Goal: Navigation & Orientation: Find specific page/section

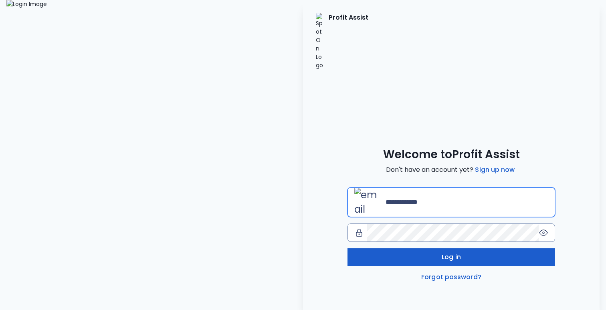
type input "**********"
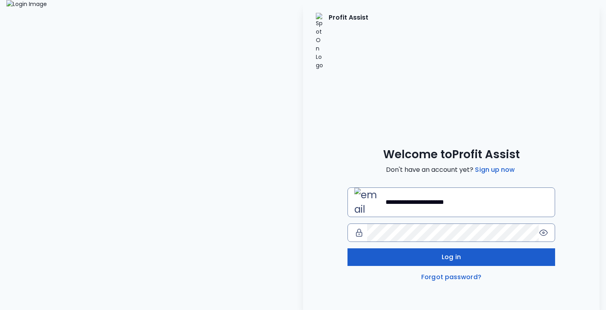
click at [426, 249] on button "Log in" at bounding box center [452, 258] width 208 height 18
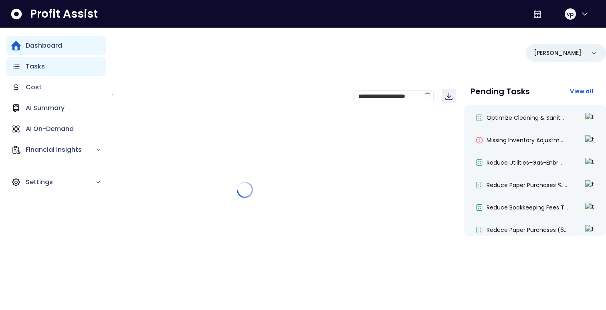
click at [24, 62] on div "Tasks" at bounding box center [55, 66] width 99 height 19
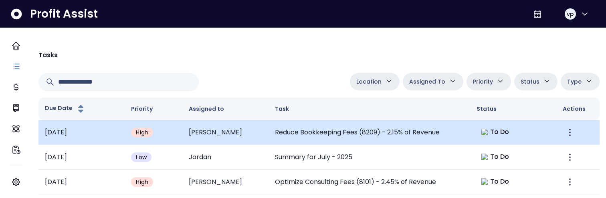
click at [572, 133] on td at bounding box center [577, 132] width 43 height 25
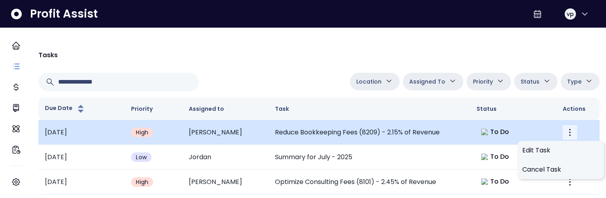
click at [565, 133] on icon "More" at bounding box center [570, 133] width 10 height 10
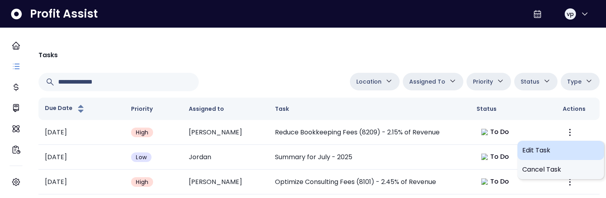
click at [554, 152] on span "Edit Task" at bounding box center [560, 151] width 77 height 10
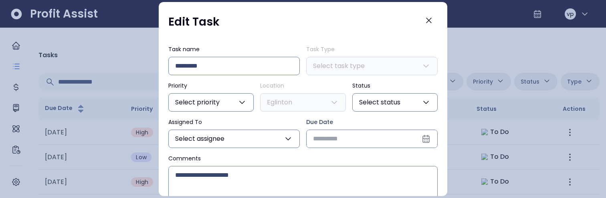
type input "**********"
type input "****"
type input "***"
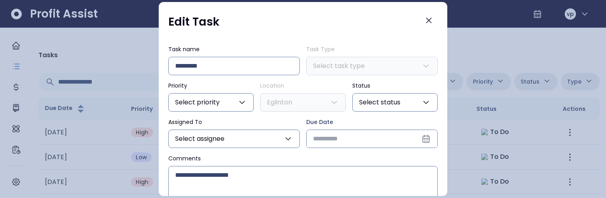
type input "**********"
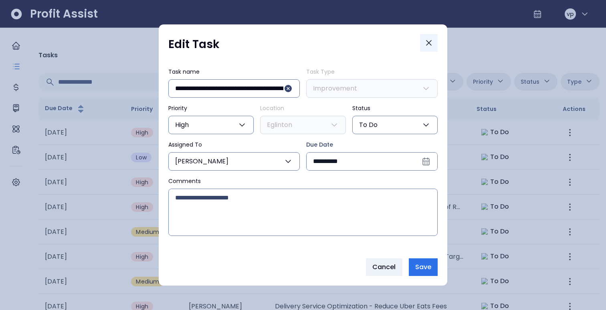
click at [431, 43] on icon "Close" at bounding box center [429, 43] width 10 height 10
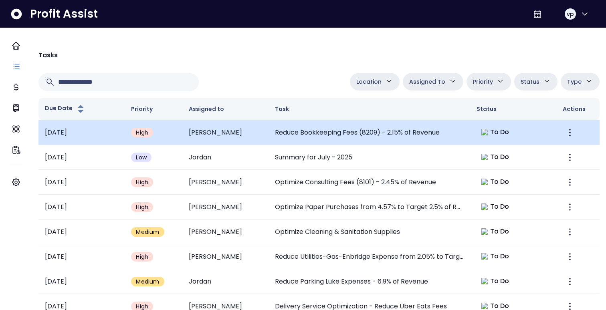
click at [414, 135] on td "Reduce Bookkeeping Fees (8209) - 2.15% of Revenue" at bounding box center [370, 132] width 202 height 25
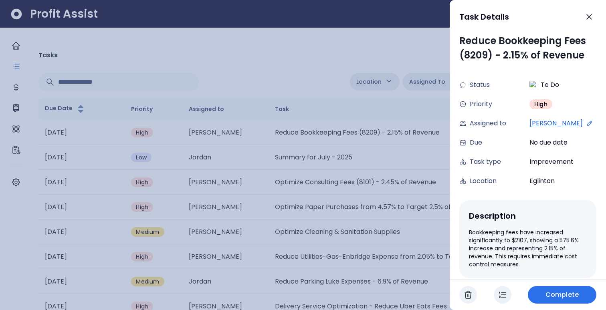
click at [369, 159] on div at bounding box center [303, 155] width 606 height 310
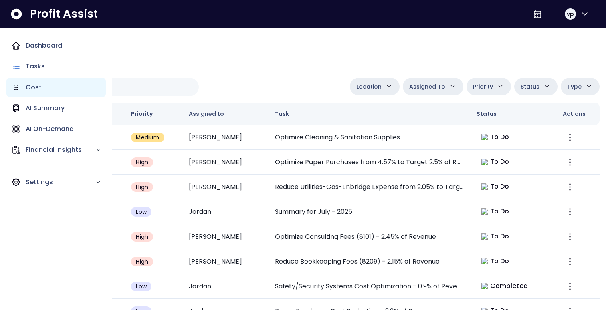
click at [27, 84] on p "Cost" at bounding box center [34, 88] width 16 height 10
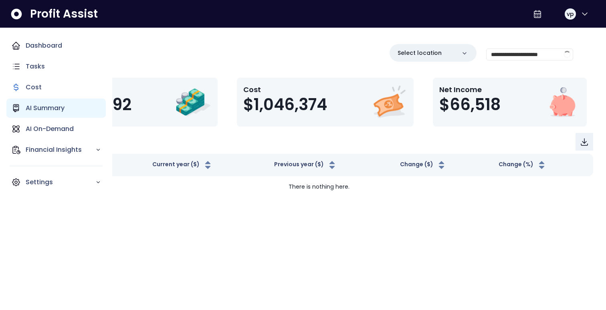
click at [55, 105] on p "AI Summary" at bounding box center [45, 108] width 39 height 10
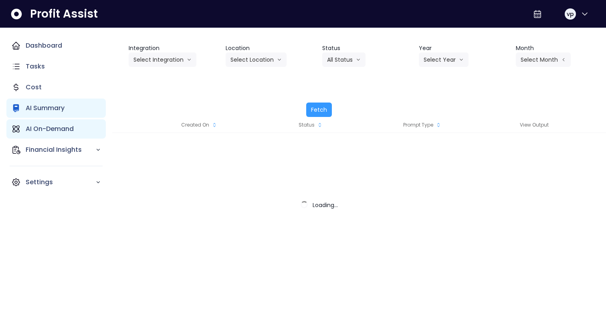
click at [62, 129] on p "AI On-Demand" at bounding box center [50, 129] width 48 height 10
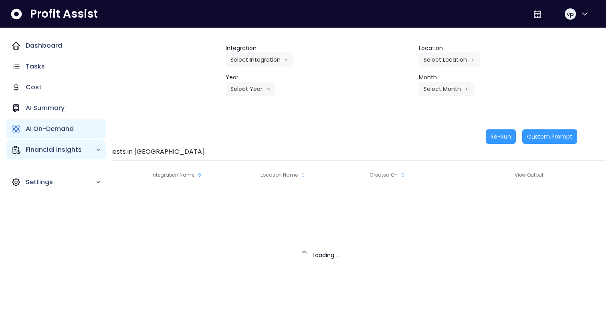
click at [55, 156] on div "Financial Insights" at bounding box center [55, 149] width 99 height 19
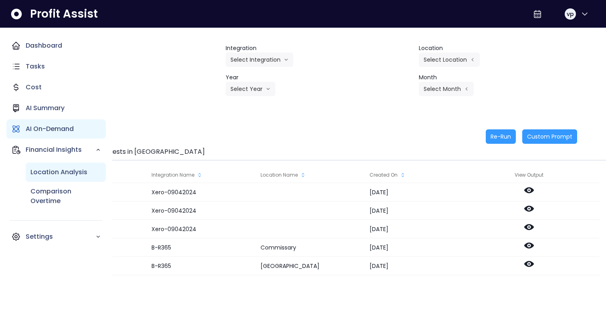
click at [51, 171] on p "Location Analysis" at bounding box center [58, 173] width 57 height 10
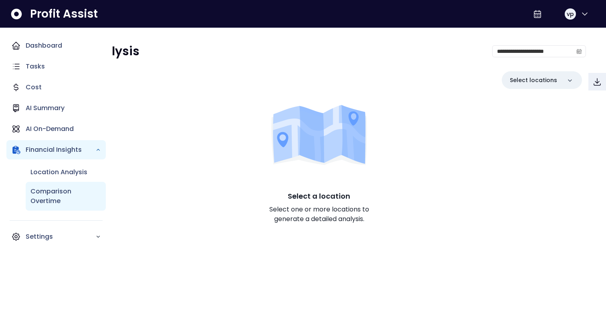
click at [57, 199] on p "Comparison Overtime" at bounding box center [65, 196] width 71 height 19
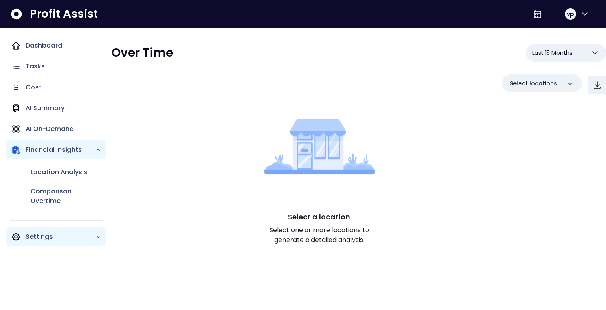
click at [49, 239] on p "Settings" at bounding box center [61, 237] width 70 height 10
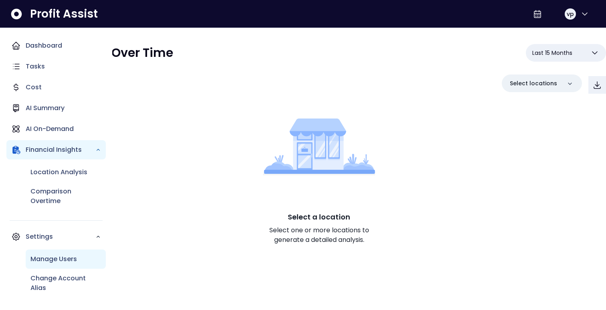
click at [48, 266] on div "Manage Users" at bounding box center [66, 259] width 80 height 19
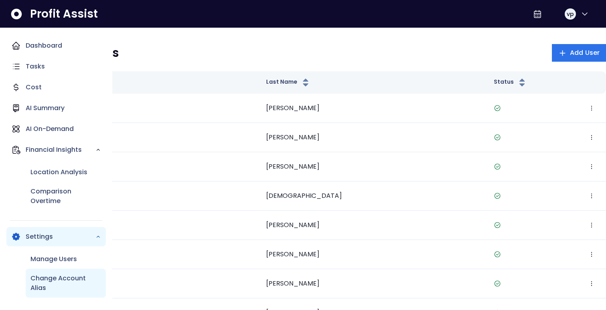
click at [56, 282] on p "Change Account Alias" at bounding box center [65, 283] width 71 height 19
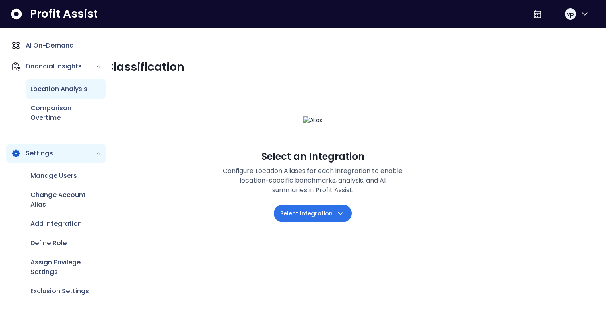
scroll to position [85, 0]
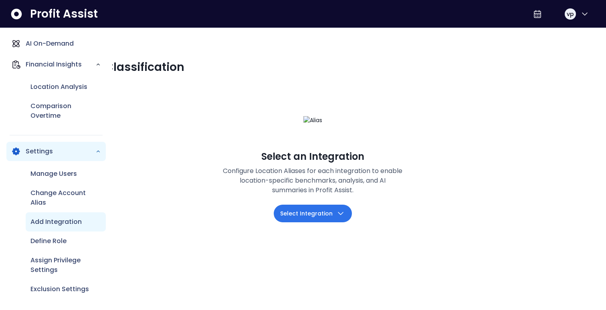
click at [58, 222] on p "Add Integration" at bounding box center [55, 222] width 51 height 10
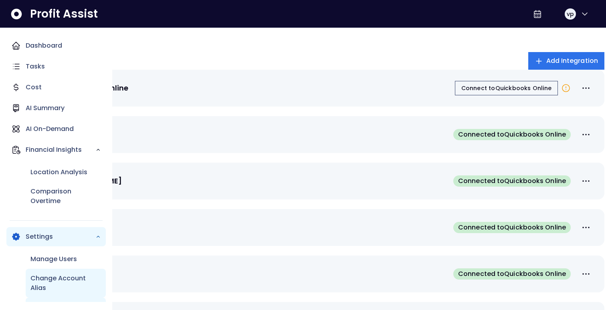
click at [64, 282] on p "Change Account Alias" at bounding box center [65, 283] width 71 height 19
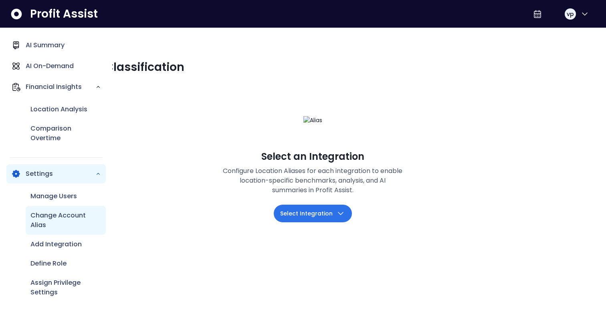
scroll to position [71, 0]
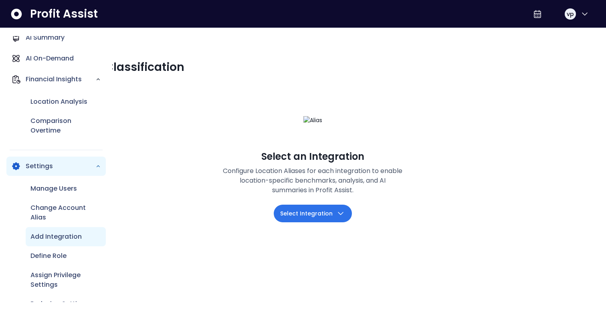
click at [51, 242] on div "Add Integration" at bounding box center [66, 236] width 80 height 19
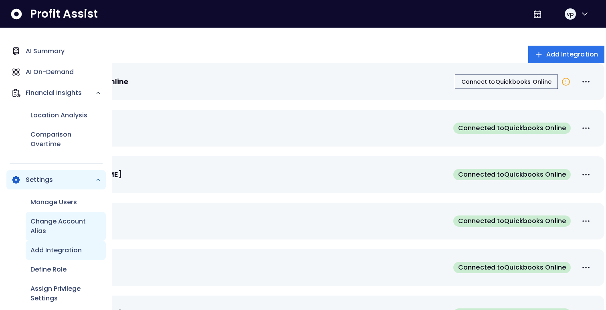
scroll to position [63, 0]
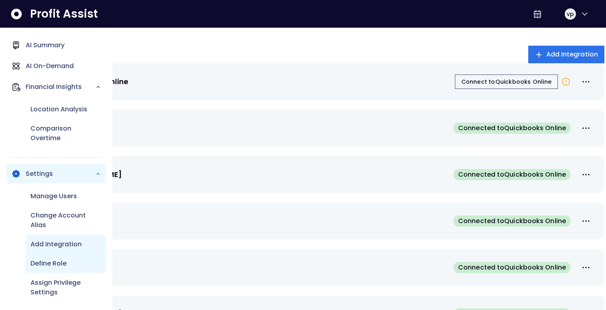
click at [53, 254] on div "Define Role" at bounding box center [66, 263] width 80 height 19
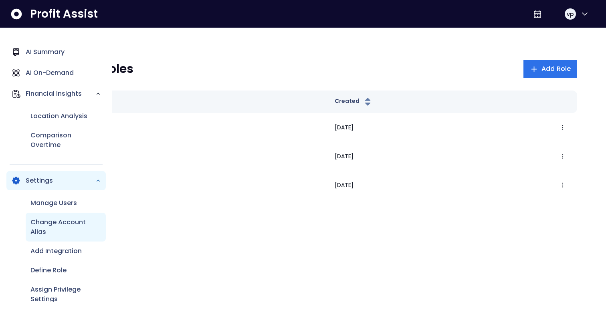
scroll to position [85, 0]
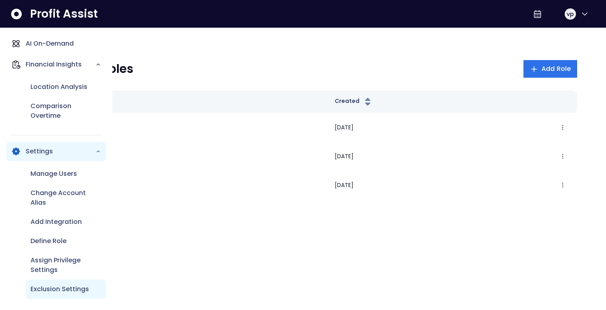
click at [43, 290] on p "Exclusion Settings" at bounding box center [59, 290] width 59 height 10
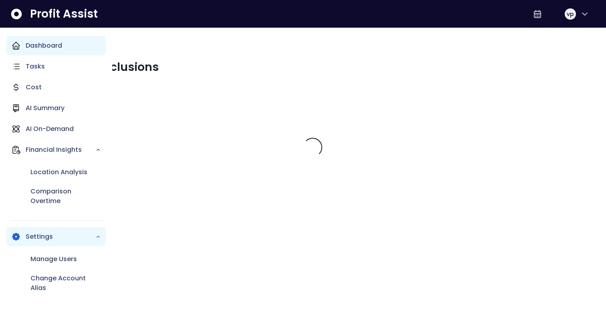
click at [28, 41] on p "Dashboard" at bounding box center [44, 46] width 36 height 10
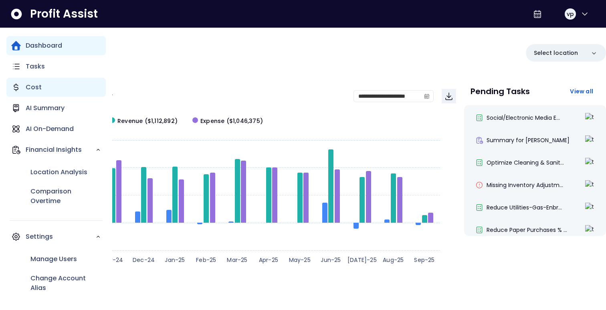
click at [42, 91] on div "Cost" at bounding box center [55, 87] width 99 height 19
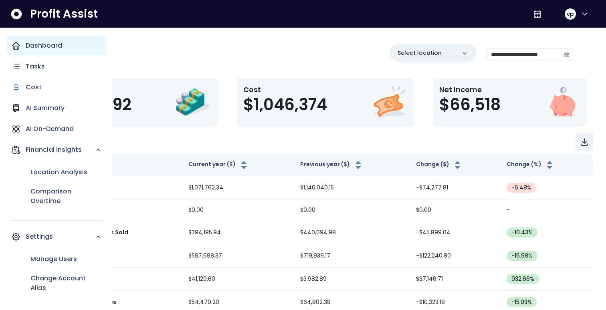
click at [20, 45] on icon "Main navigation" at bounding box center [16, 46] width 10 height 10
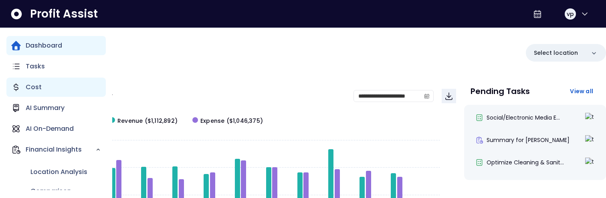
click at [24, 80] on div "Cost" at bounding box center [55, 87] width 99 height 19
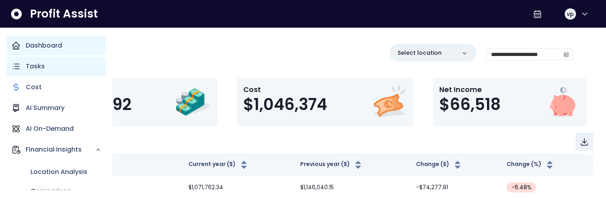
click at [30, 70] on p "Tasks" at bounding box center [35, 67] width 19 height 10
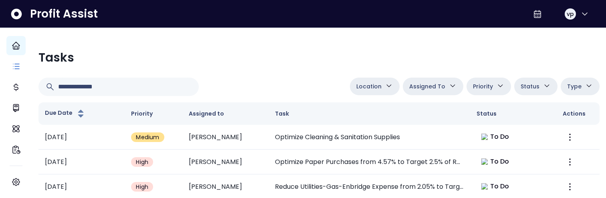
click at [225, 86] on div at bounding box center [192, 87] width 308 height 18
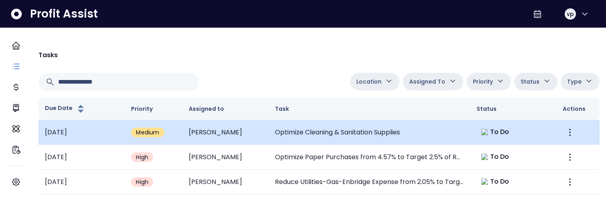
click at [314, 131] on td "Optimize Cleaning & Sanitation Supplies" at bounding box center [370, 132] width 202 height 25
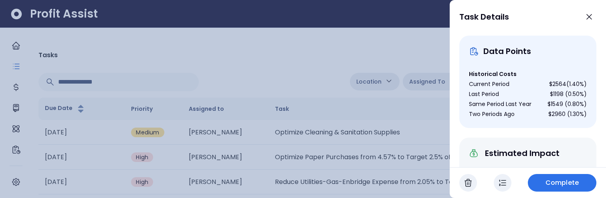
scroll to position [235, 0]
click at [499, 68] on div "Data Points Historical Costs Current Period $2564 ( 1.40 %) Last Period $1198 (…" at bounding box center [527, 82] width 137 height 93
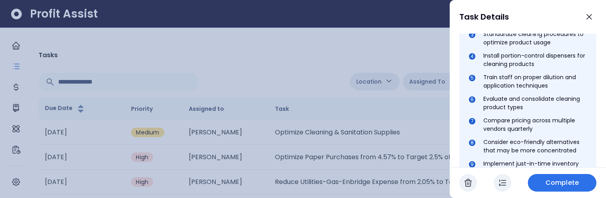
scroll to position [268, 0]
